Goal: Navigation & Orientation: Find specific page/section

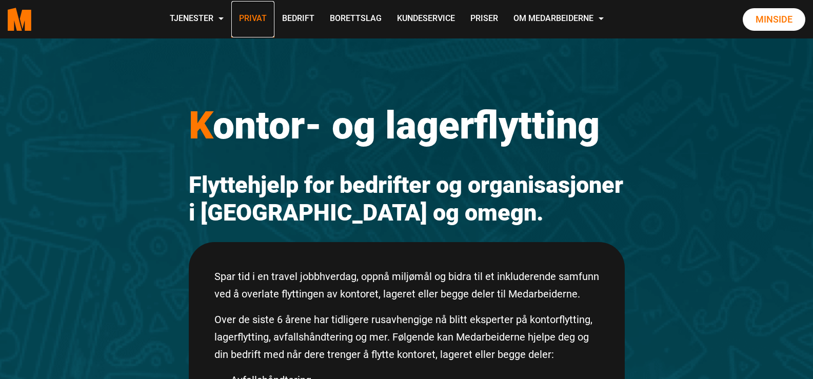
click at [260, 16] on link "Privat" at bounding box center [252, 19] width 43 height 36
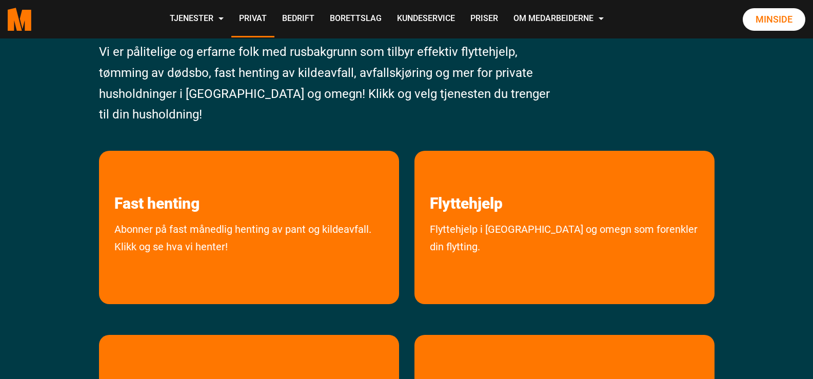
scroll to position [120, 0]
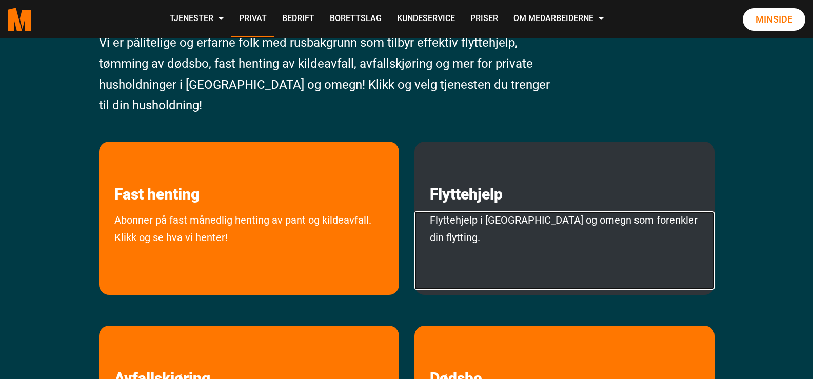
click at [523, 223] on link "Flyttehjelp i Oslo og omegn som forenkler din flytting." at bounding box center [565, 250] width 300 height 78
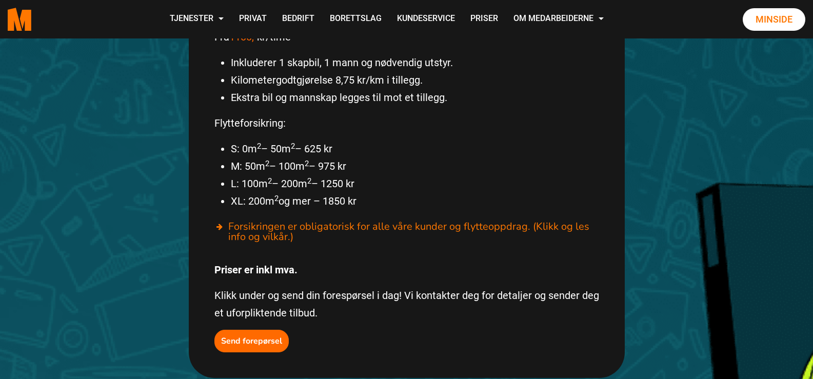
scroll to position [479, 0]
